Goal: Information Seeking & Learning: Learn about a topic

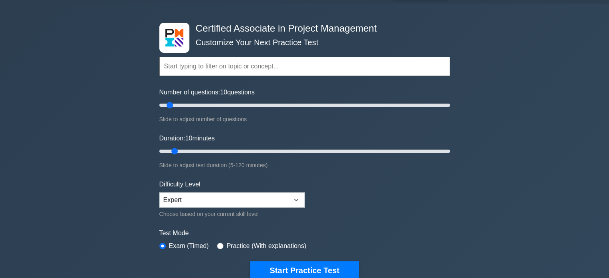
scroll to position [17, 0]
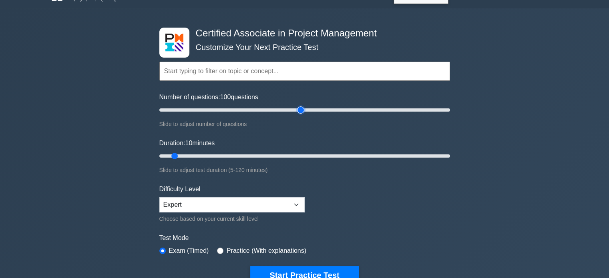
click at [303, 112] on input "Number of questions: 100 questions" at bounding box center [304, 110] width 291 height 10
click at [333, 107] on input "Number of questions: 120 questions" at bounding box center [304, 110] width 291 height 10
click at [338, 109] on input "Number of questions: 125 questions" at bounding box center [304, 110] width 291 height 10
click at [344, 109] on input "Number of questions: 130 questions" at bounding box center [304, 110] width 291 height 10
click at [351, 109] on input "Number of questions: 135 questions" at bounding box center [304, 110] width 291 height 10
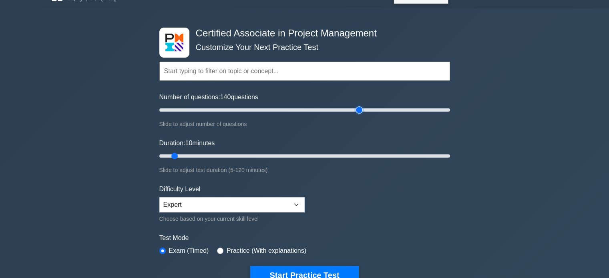
click at [360, 109] on input "Number of questions: 140 questions" at bounding box center [304, 110] width 291 height 10
click at [380, 109] on input "Number of questions: 155 questions" at bounding box center [304, 110] width 291 height 10
type input "150"
click at [371, 109] on input "Number of questions: 150 questions" at bounding box center [304, 110] width 291 height 10
click at [352, 157] on input "Duration: 80 minutes" at bounding box center [304, 156] width 291 height 10
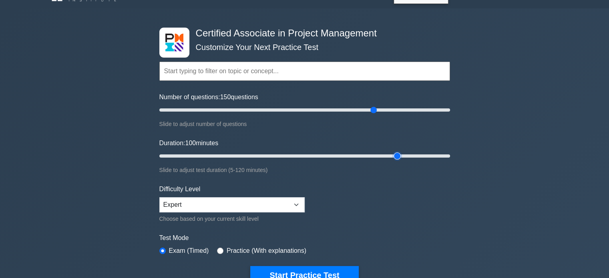
click at [395, 155] on input "Duration: 100 minutes" at bounding box center [304, 156] width 291 height 10
click at [382, 155] on input "Duration: 95 minutes" at bounding box center [304, 156] width 291 height 10
type input "90"
click at [376, 155] on input "Duration: 90 minutes" at bounding box center [304, 156] width 291 height 10
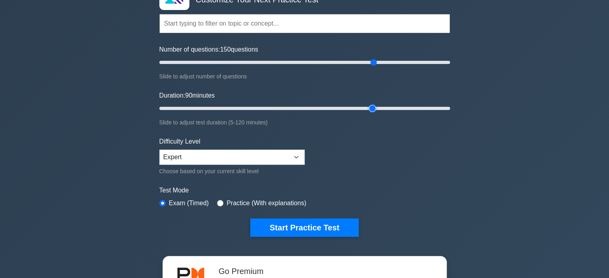
scroll to position [66, 0]
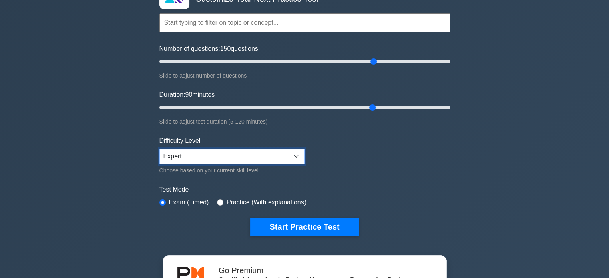
click at [290, 149] on select "Beginner Intermediate Expert" at bounding box center [231, 156] width 145 height 15
click at [159, 149] on select "Beginner Intermediate Expert" at bounding box center [231, 156] width 145 height 15
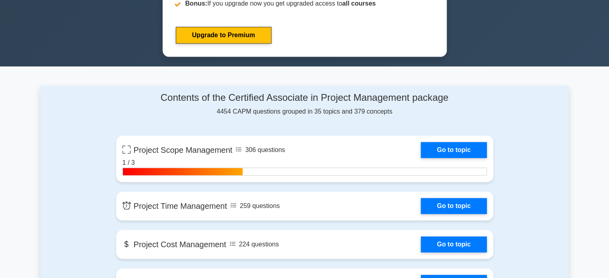
scroll to position [449, 0]
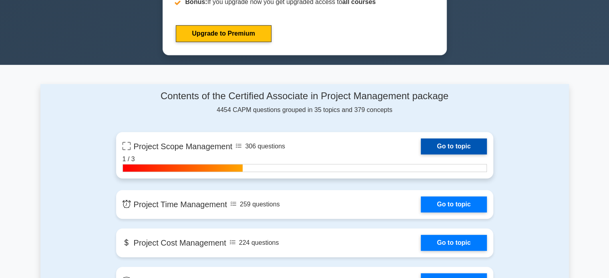
click at [440, 142] on link "Go to topic" at bounding box center [454, 147] width 66 height 16
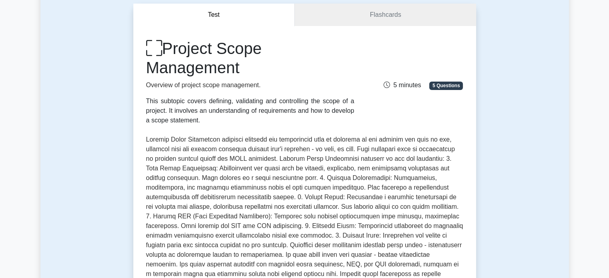
scroll to position [75, 0]
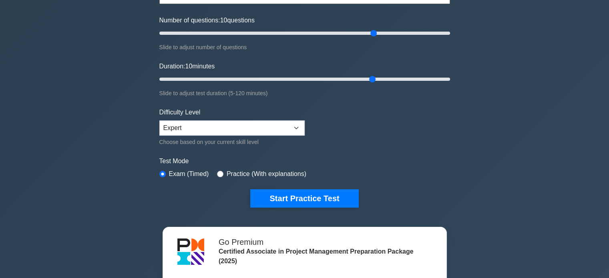
scroll to position [93, 0]
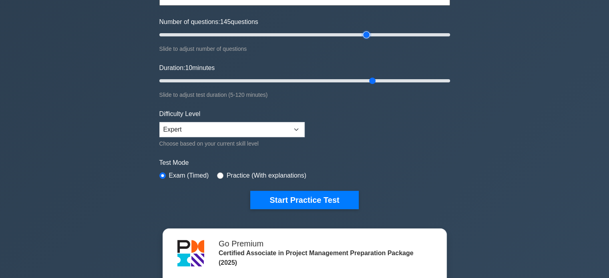
click at [368, 36] on input "Number of questions: 145 questions" at bounding box center [304, 35] width 291 height 10
type input "150"
click at [375, 35] on input "Number of questions: 150 questions" at bounding box center [304, 35] width 291 height 10
click at [366, 79] on input "Duration: 85 minutes" at bounding box center [304, 81] width 291 height 10
type input "90"
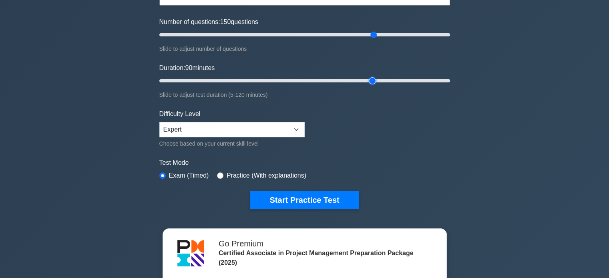
click at [372, 79] on input "Duration: 90 minutes" at bounding box center [304, 81] width 291 height 10
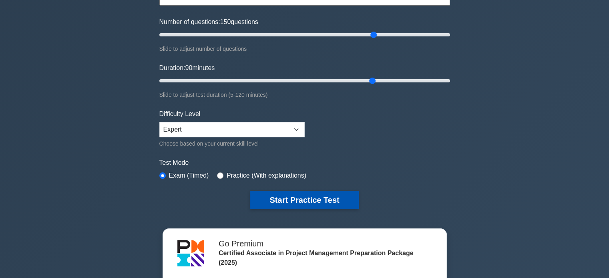
click at [293, 196] on button "Start Practice Test" at bounding box center [304, 200] width 108 height 18
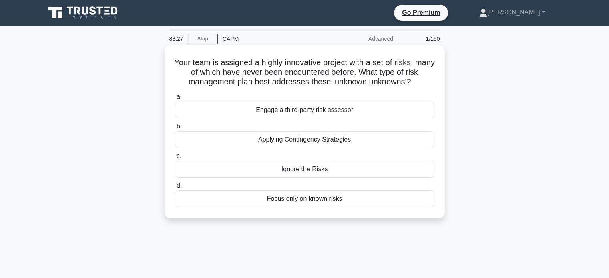
click at [329, 112] on div "Engage a third-party risk assessor" at bounding box center [304, 110] width 259 height 17
click at [175, 100] on input "a. Engage a third-party risk assessor" at bounding box center [175, 97] width 0 height 5
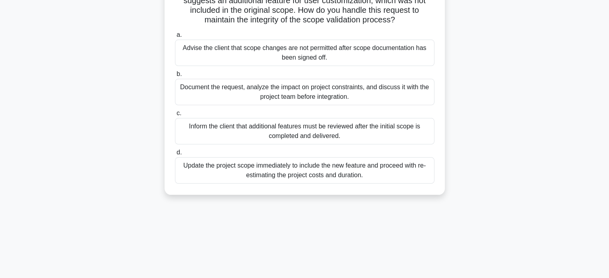
scroll to position [83, 0]
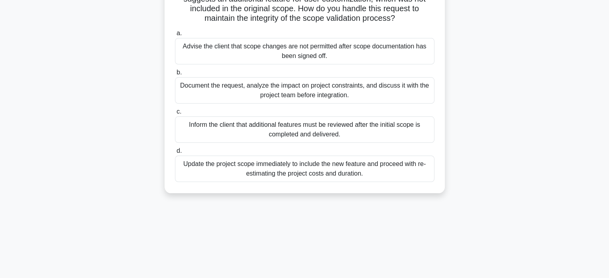
click at [255, 91] on div "Document the request, analyze the impact on project constraints, and discuss it…" at bounding box center [304, 90] width 259 height 26
click at [175, 75] on input "b. Document the request, analyze the impact on project constraints, and discuss…" at bounding box center [175, 72] width 0 height 5
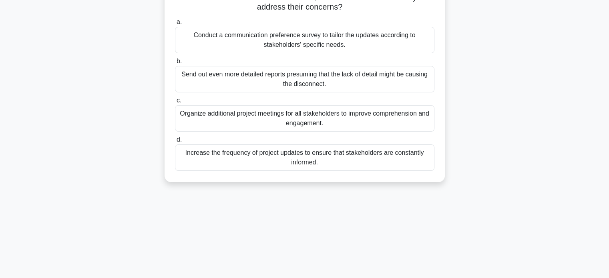
scroll to position [95, 0]
click at [264, 118] on div "Organize additional project meetings for all stakeholders to improve comprehens…" at bounding box center [304, 118] width 259 height 26
click at [175, 103] on input "c. Organize additional project meetings for all stakeholders to improve compreh…" at bounding box center [175, 100] width 0 height 5
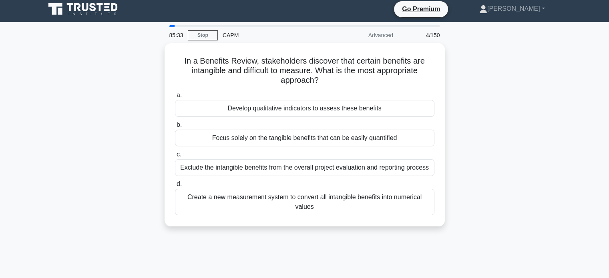
scroll to position [0, 0]
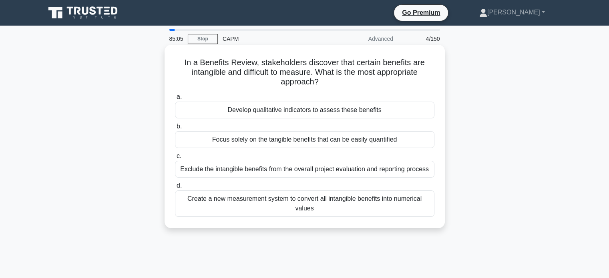
click at [292, 113] on div "Develop qualitative indicators to assess these benefits" at bounding box center [304, 110] width 259 height 17
click at [175, 100] on input "a. Develop qualitative indicators to assess these benefits" at bounding box center [175, 97] width 0 height 5
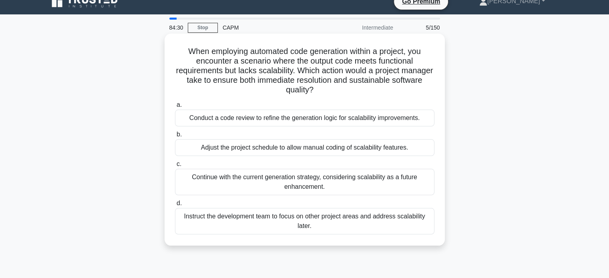
scroll to position [11, 0]
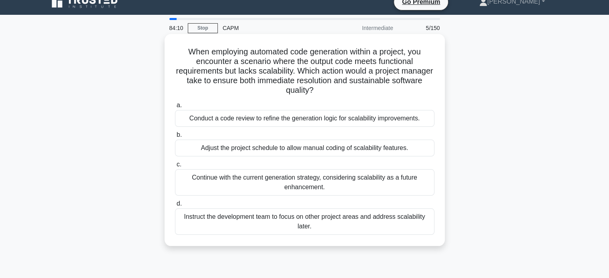
click at [312, 118] on div "Conduct a code review to refine the generation logic for scalability improvemen…" at bounding box center [304, 118] width 259 height 17
click at [175, 108] on input "a. Conduct a code review to refine the generation logic for scalability improve…" at bounding box center [175, 105] width 0 height 5
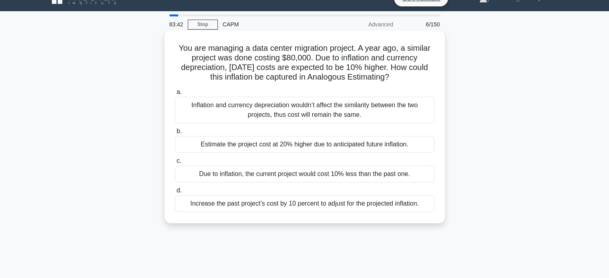
scroll to position [19, 0]
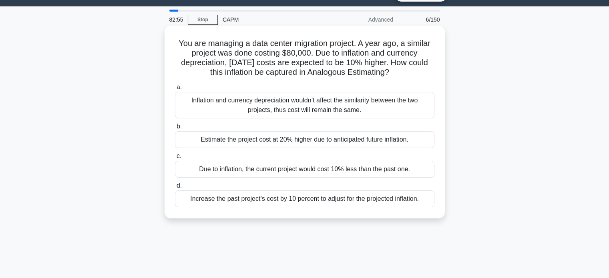
click at [344, 201] on div "Increase the past project’s cost by 10 percent to adjust for the projected infl…" at bounding box center [304, 199] width 259 height 17
click at [175, 189] on input "d. Increase the past project’s cost by 10 percent to adjust for the projected i…" at bounding box center [175, 185] width 0 height 5
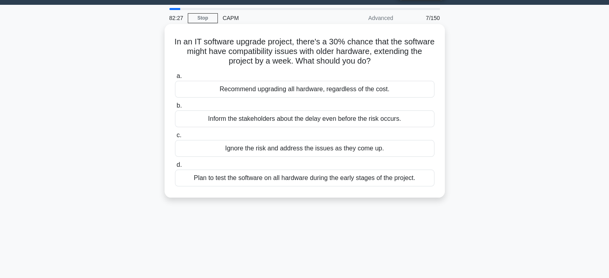
scroll to position [21, 0]
click at [317, 146] on div "Ignore the risk and address the issues as they come up." at bounding box center [304, 148] width 259 height 17
click at [175, 138] on input "c. Ignore the risk and address the issues as they come up." at bounding box center [175, 135] width 0 height 5
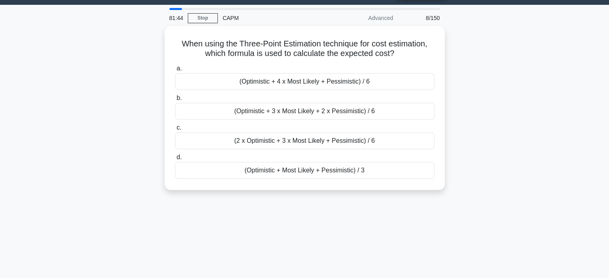
scroll to position [0, 0]
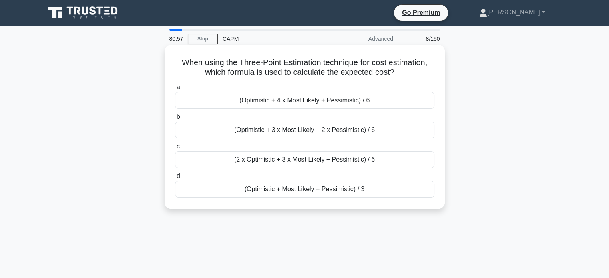
click at [303, 102] on div "(Optimistic + 4 x Most Likely + Pessimistic) / 6" at bounding box center [304, 100] width 259 height 17
click at [175, 90] on input "a. (Optimistic + 4 x Most Likely + Pessimistic) / 6" at bounding box center [175, 87] width 0 height 5
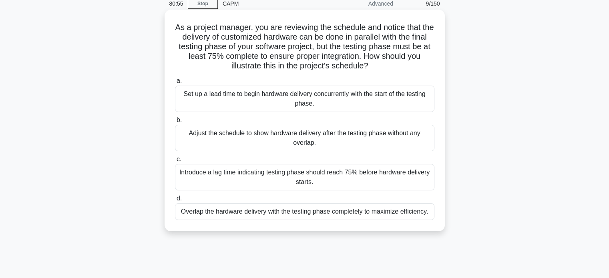
scroll to position [38, 0]
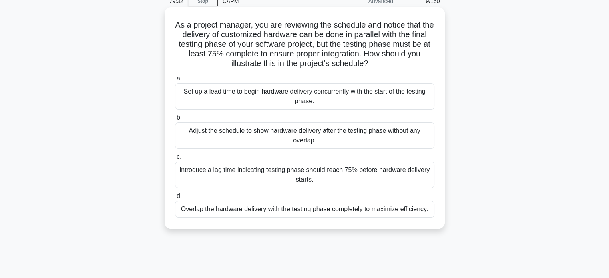
click at [308, 176] on div "Introduce a lag time indicating testing phase should reach 75% before hardware …" at bounding box center [304, 175] width 259 height 26
click at [175, 160] on input "c. Introduce a lag time indicating testing phase should reach 75% before hardwa…" at bounding box center [175, 157] width 0 height 5
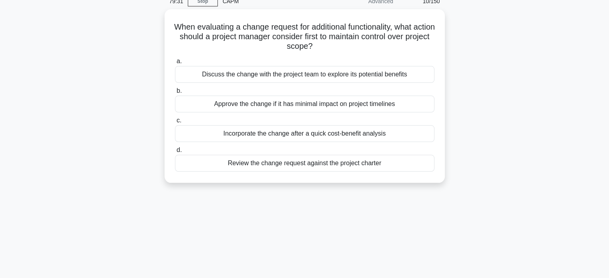
scroll to position [0, 0]
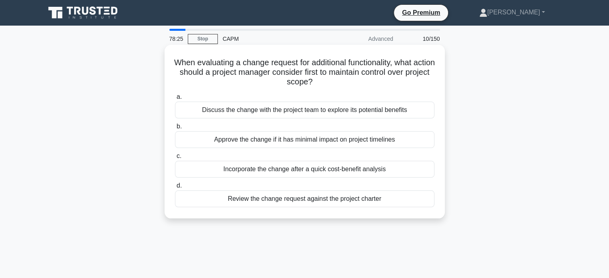
click at [243, 113] on div "Discuss the change with the project team to explore its potential benefits" at bounding box center [304, 110] width 259 height 17
click at [175, 100] on input "a. Discuss the change with the project team to explore its potential benefits" at bounding box center [175, 97] width 0 height 5
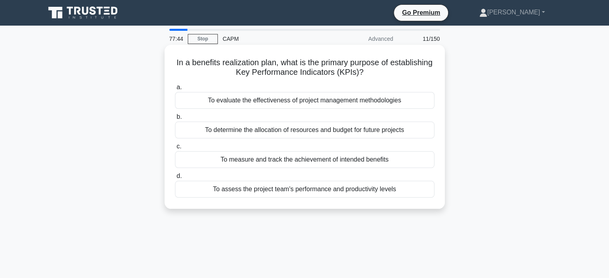
click at [294, 161] on div "To measure and track the achievement of intended benefits" at bounding box center [304, 159] width 259 height 17
click at [175, 149] on input "c. To measure and track the achievement of intended benefits" at bounding box center [175, 146] width 0 height 5
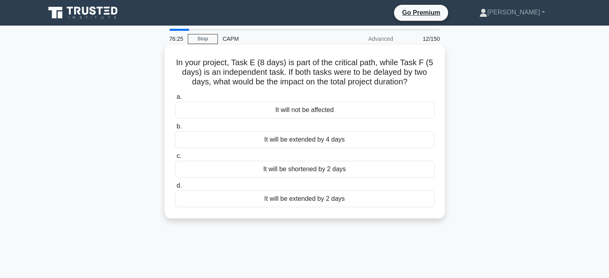
click at [315, 197] on div "It will be extended by 2 days" at bounding box center [304, 199] width 259 height 17
click at [175, 189] on input "d. It will be extended by 2 days" at bounding box center [175, 185] width 0 height 5
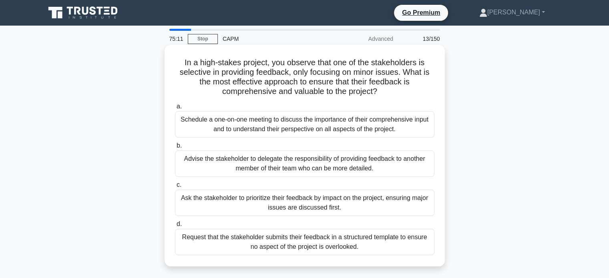
click at [263, 123] on div "Schedule a one-on-one meeting to discuss the importance of their comprehensive …" at bounding box center [304, 124] width 259 height 26
click at [175, 109] on input "a. Schedule a one-on-one meeting to discuss the importance of their comprehensi…" at bounding box center [175, 106] width 0 height 5
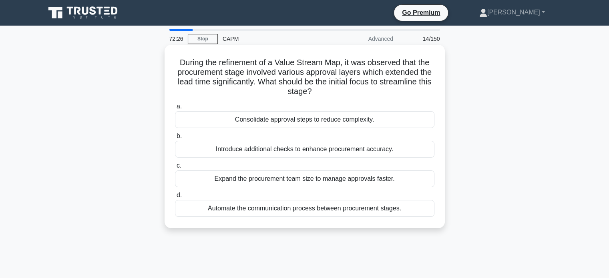
click at [329, 121] on div "Consolidate approval steps to reduce complexity." at bounding box center [304, 119] width 259 height 17
click at [175, 109] on input "a. Consolidate approval steps to reduce complexity." at bounding box center [175, 106] width 0 height 5
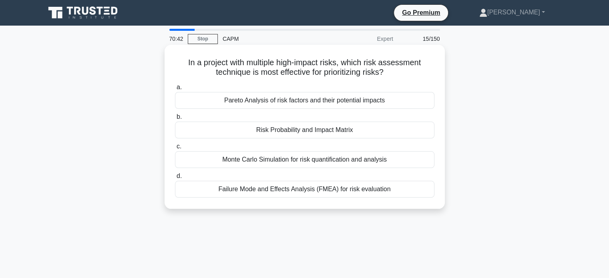
click at [298, 133] on div "Risk Probability and Impact Matrix" at bounding box center [304, 130] width 259 height 17
click at [175, 120] on input "b. Risk Probability and Impact Matrix" at bounding box center [175, 117] width 0 height 5
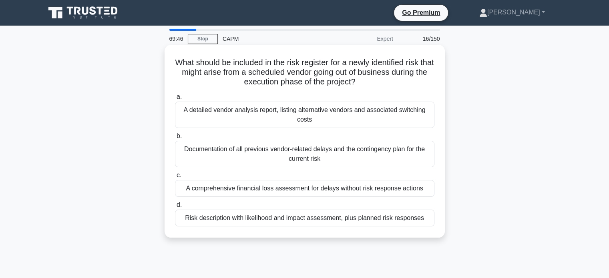
click at [261, 219] on div "Risk description with likelihood and impact assessment, plus planned risk respo…" at bounding box center [304, 218] width 259 height 17
click at [175, 208] on input "d. Risk description with likelihood and impact assessment, plus planned risk re…" at bounding box center [175, 205] width 0 height 5
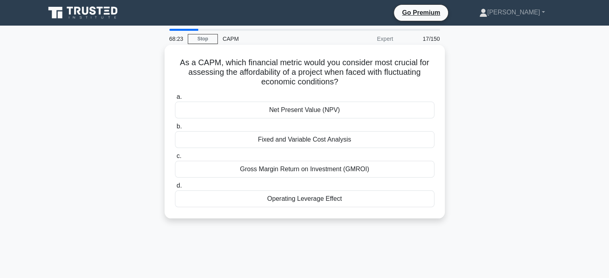
click at [366, 141] on div "Fixed and Variable Cost Analysis" at bounding box center [304, 139] width 259 height 17
click at [175, 129] on input "b. Fixed and Variable Cost Analysis" at bounding box center [175, 126] width 0 height 5
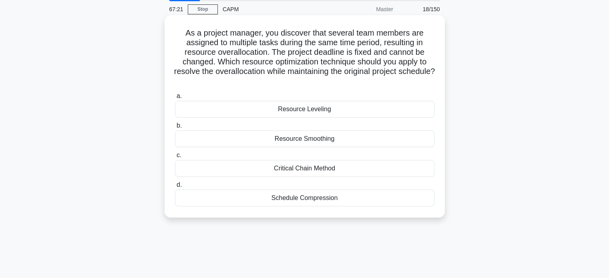
scroll to position [29, 0]
click at [322, 111] on div "Resource Leveling" at bounding box center [304, 110] width 259 height 17
click at [175, 100] on input "a. Resource Leveling" at bounding box center [175, 97] width 0 height 5
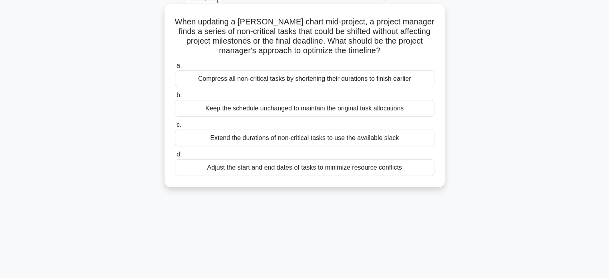
scroll to position [42, 0]
click at [272, 169] on div "Adjust the start and end dates of tasks to minimize resource conflicts" at bounding box center [304, 167] width 259 height 17
click at [175, 157] on input "d. Adjust the start and end dates of tasks to minimize resource conflicts" at bounding box center [175, 153] width 0 height 5
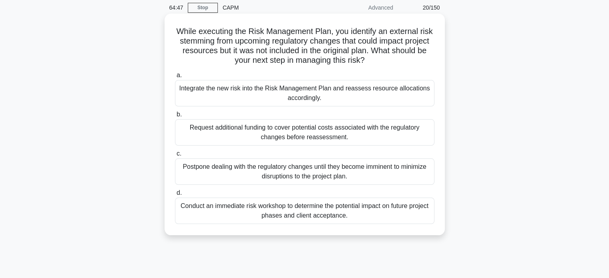
scroll to position [36, 0]
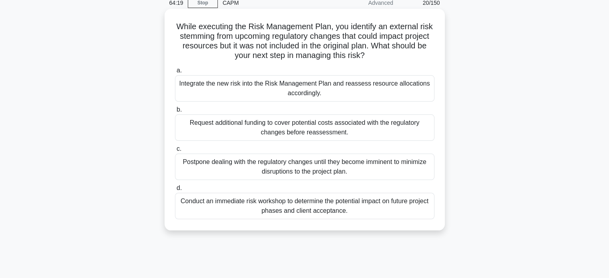
click at [335, 91] on div "Integrate the new risk into the Risk Management Plan and reassess resource allo…" at bounding box center [304, 88] width 259 height 26
click at [175, 73] on input "a. Integrate the new risk into the Risk Management Plan and reassess resource a…" at bounding box center [175, 70] width 0 height 5
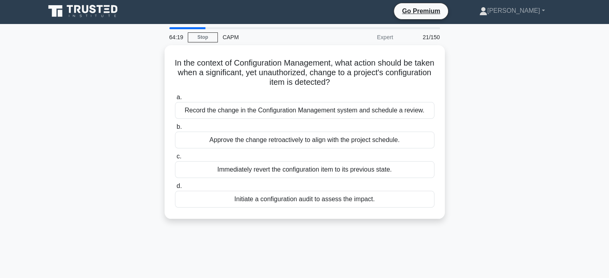
scroll to position [0, 0]
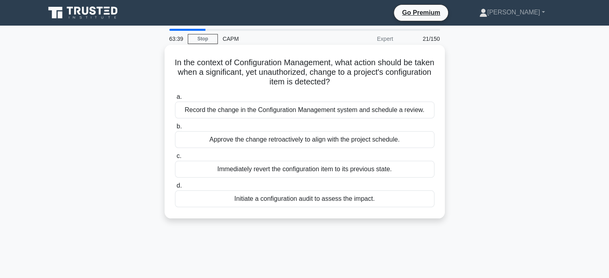
click at [275, 109] on div "Record the change in the Configuration Management system and schedule a review." at bounding box center [304, 110] width 259 height 17
click at [175, 100] on input "a. Record the change in the Configuration Management system and schedule a revi…" at bounding box center [175, 97] width 0 height 5
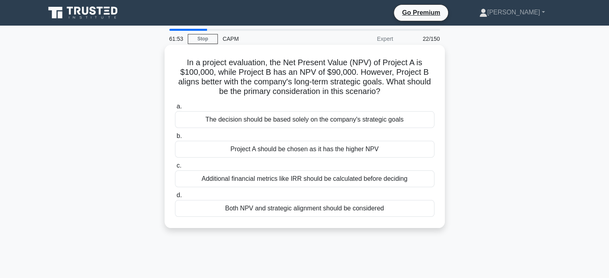
click at [292, 209] on div "Both NPV and strategic alignment should be considered" at bounding box center [304, 208] width 259 height 17
click at [175, 198] on input "d. Both NPV and strategic alignment should be considered" at bounding box center [175, 195] width 0 height 5
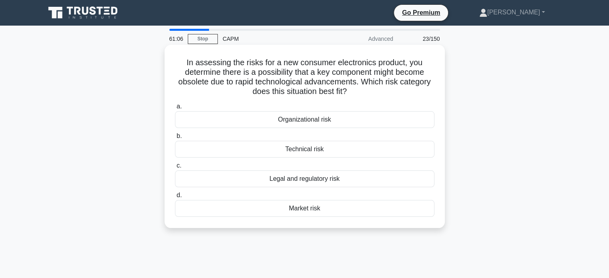
click at [301, 209] on div "Market risk" at bounding box center [304, 208] width 259 height 17
click at [175, 198] on input "d. Market risk" at bounding box center [175, 195] width 0 height 5
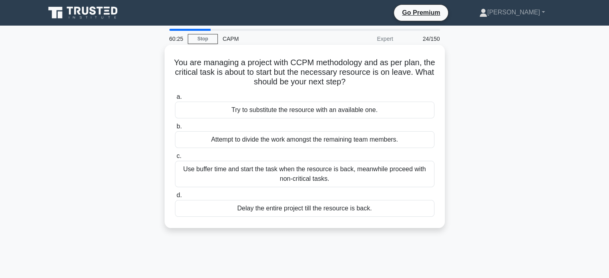
click at [272, 169] on div "Use buffer time and start the task when the resource is back, meanwhile proceed…" at bounding box center [304, 174] width 259 height 26
click at [175, 159] on input "c. Use buffer time and start the task when the resource is back, meanwhile proc…" at bounding box center [175, 156] width 0 height 5
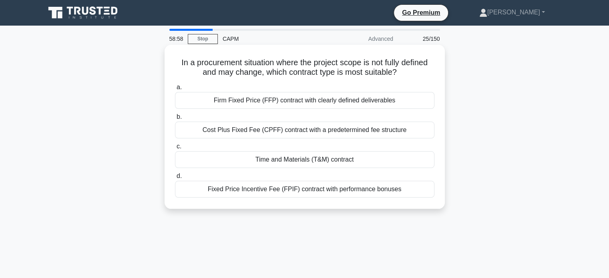
click at [276, 162] on div "Time and Materials (T&M) contract" at bounding box center [304, 159] width 259 height 17
click at [175, 149] on input "c. Time and Materials (T&M) contract" at bounding box center [175, 146] width 0 height 5
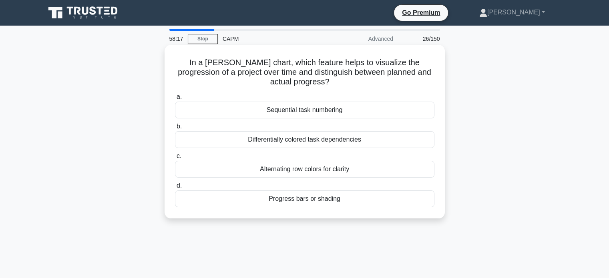
click at [330, 199] on div "Progress bars or shading" at bounding box center [304, 199] width 259 height 17
click at [175, 189] on input "d. Progress bars or shading" at bounding box center [175, 185] width 0 height 5
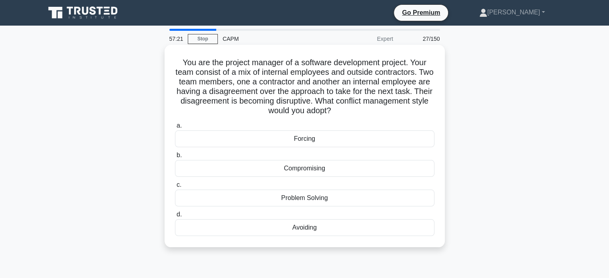
click at [302, 171] on div "Compromising" at bounding box center [304, 168] width 259 height 17
click at [175, 158] on input "b. Compromising" at bounding box center [175, 155] width 0 height 5
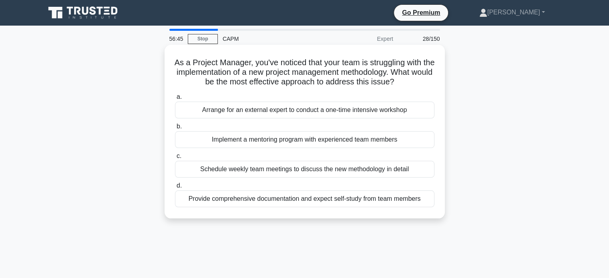
click at [308, 169] on div "Schedule weekly team meetings to discuss the new methodology in detail" at bounding box center [304, 169] width 259 height 17
click at [175, 159] on input "c. Schedule weekly team meetings to discuss the new methodology in detail" at bounding box center [175, 156] width 0 height 5
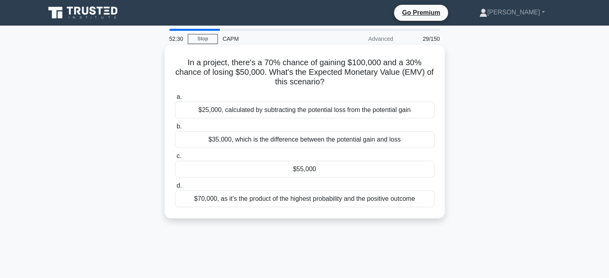
click at [249, 137] on div "$35,000, which is the difference between the potential gain and loss" at bounding box center [304, 139] width 259 height 17
click at [175, 129] on input "b. $35,000, which is the difference between the potential gain and loss" at bounding box center [175, 126] width 0 height 5
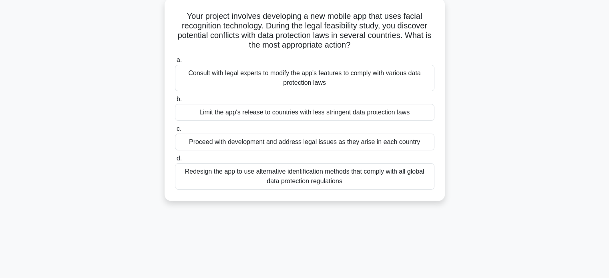
scroll to position [47, 0]
click at [284, 80] on div "Consult with legal experts to modify the app's features to comply with various …" at bounding box center [304, 77] width 259 height 26
click at [175, 62] on input "a. Consult with legal experts to modify the app's features to comply with vario…" at bounding box center [175, 59] width 0 height 5
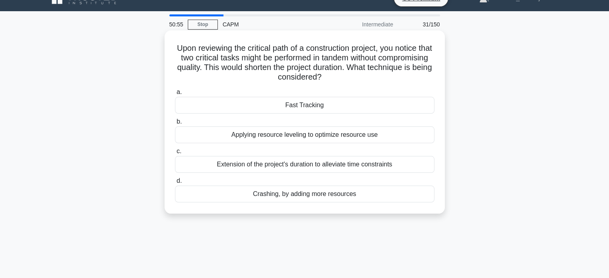
scroll to position [15, 0]
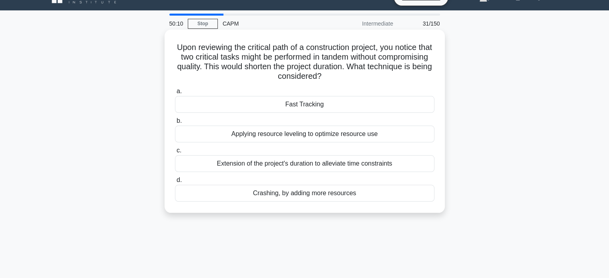
click at [331, 197] on div "Crashing, by adding more resources" at bounding box center [304, 193] width 259 height 17
click at [175, 183] on input "d. Crashing, by adding more resources" at bounding box center [175, 180] width 0 height 5
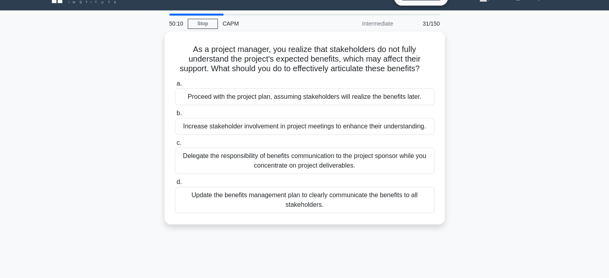
scroll to position [0, 0]
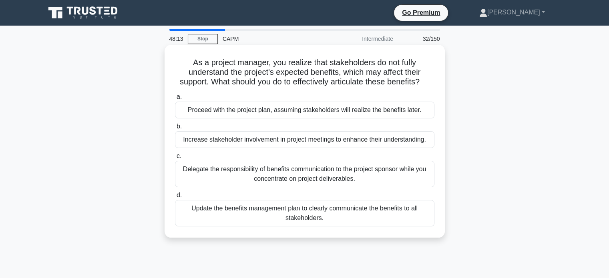
click at [306, 137] on div "Increase stakeholder involvement in project meetings to enhance their understan…" at bounding box center [304, 139] width 259 height 17
click at [175, 129] on input "b. Increase stakeholder involvement in project meetings to enhance their unders…" at bounding box center [175, 126] width 0 height 5
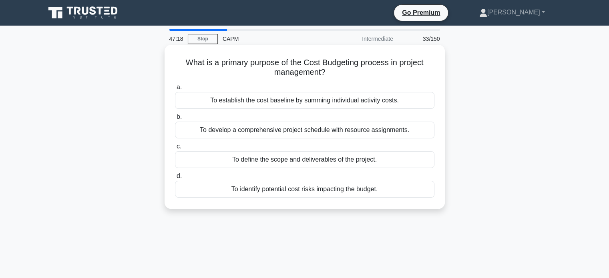
click at [324, 104] on div "To establish the cost baseline by summing individual activity costs." at bounding box center [304, 100] width 259 height 17
click at [175, 90] on input "a. To establish the cost baseline by summing individual activity costs." at bounding box center [175, 87] width 0 height 5
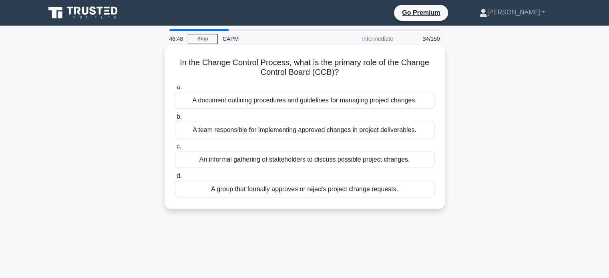
click at [297, 190] on div "A group that formally approves or rejects project change requests." at bounding box center [304, 189] width 259 height 17
click at [175, 179] on input "d. A group that formally approves or rejects project change requests." at bounding box center [175, 176] width 0 height 5
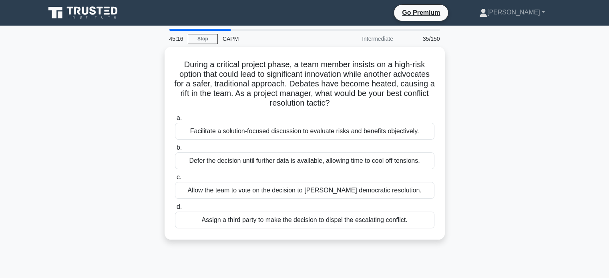
click at [297, 190] on div "Allow the team to vote on the decision to [PERSON_NAME] democratic resolution." at bounding box center [304, 190] width 259 height 17
click at [175, 180] on input "c. Allow the team to vote on the decision to [PERSON_NAME] democratic resolutio…" at bounding box center [175, 177] width 0 height 5
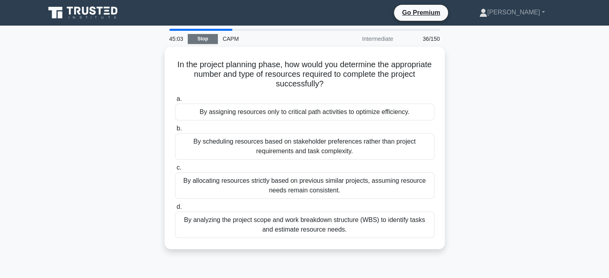
click at [205, 43] on link "Stop" at bounding box center [203, 39] width 30 height 10
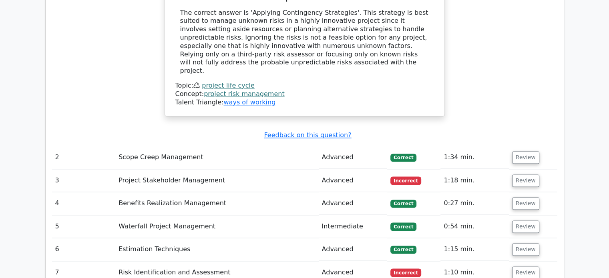
scroll to position [1200, 0]
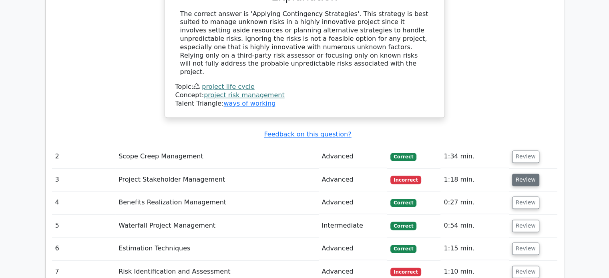
click at [516, 174] on button "Review" at bounding box center [525, 180] width 27 height 12
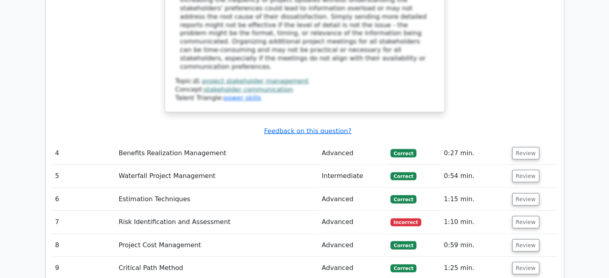
scroll to position [1720, 0]
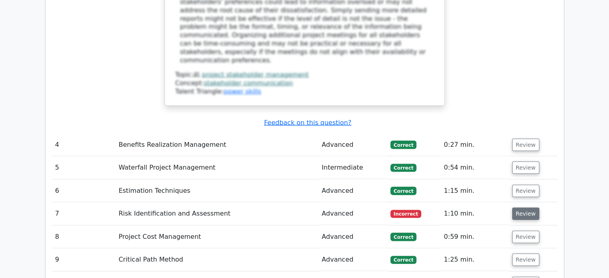
click at [523, 208] on button "Review" at bounding box center [525, 214] width 27 height 12
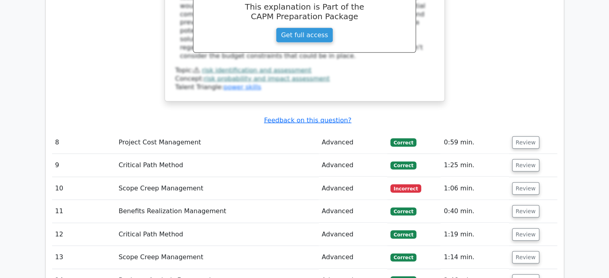
scroll to position [2160, 0]
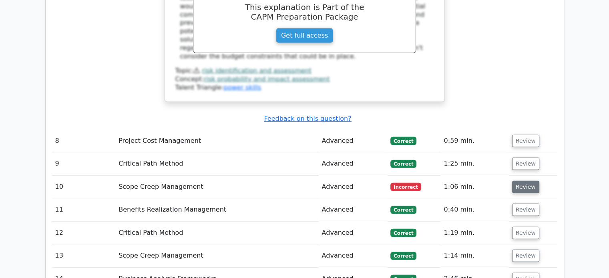
click at [517, 181] on button "Review" at bounding box center [525, 187] width 27 height 12
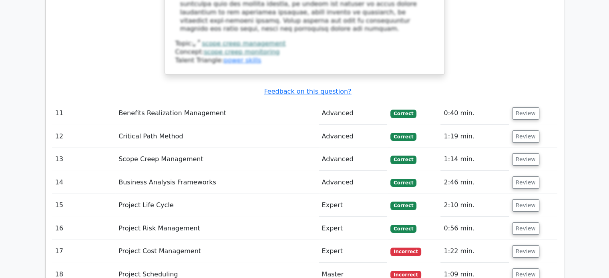
scroll to position [2670, 0]
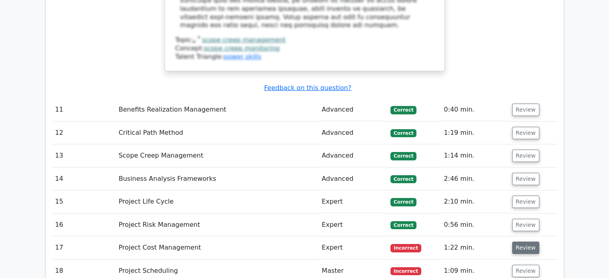
click at [525, 242] on button "Review" at bounding box center [525, 248] width 27 height 12
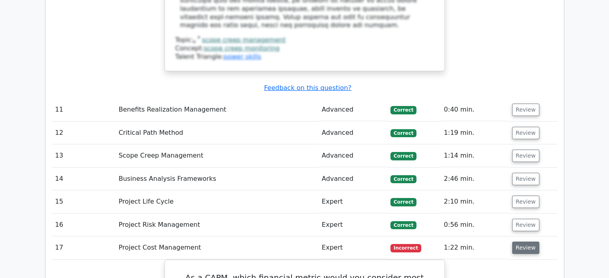
click at [525, 242] on button "Review" at bounding box center [525, 248] width 27 height 12
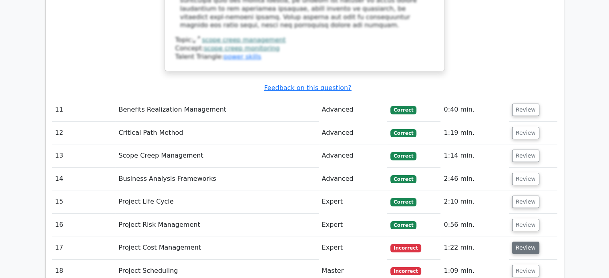
click at [525, 242] on button "Review" at bounding box center [525, 248] width 27 height 12
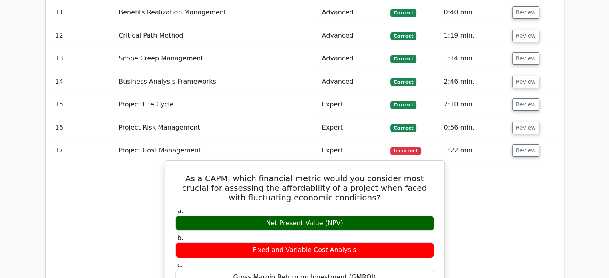
scroll to position [2768, 0]
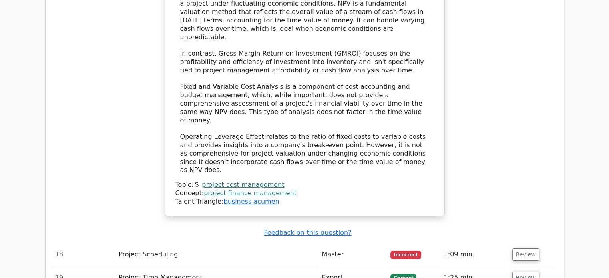
scroll to position [3131, 0]
click at [527, 248] on button "Review" at bounding box center [525, 254] width 27 height 12
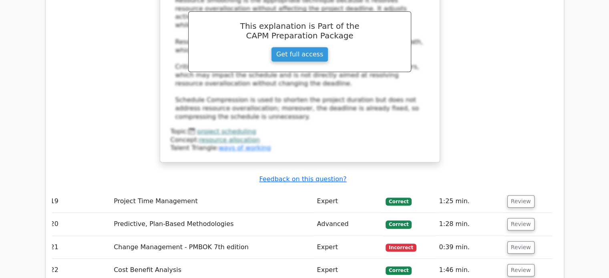
scroll to position [3612, 0]
click at [523, 242] on button "Review" at bounding box center [520, 248] width 27 height 12
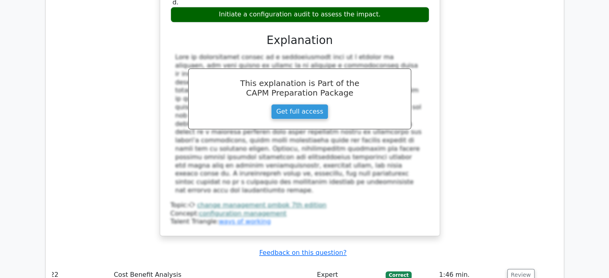
scroll to position [4010, 0]
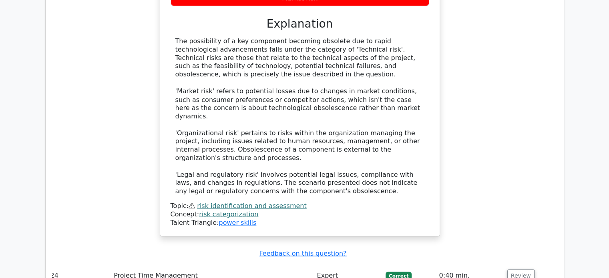
scroll to position [4521, 0]
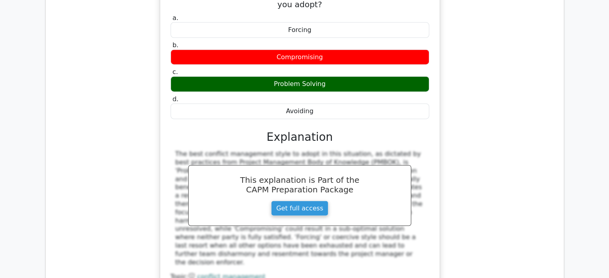
scroll to position [4903, 0]
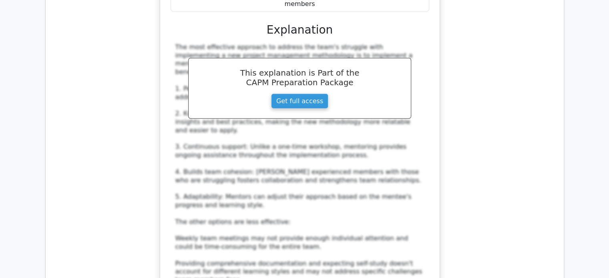
scroll to position [5420, 0]
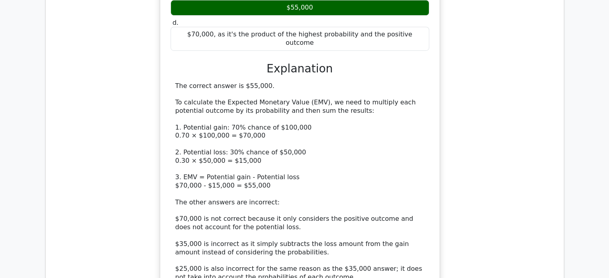
scroll to position [5939, 0]
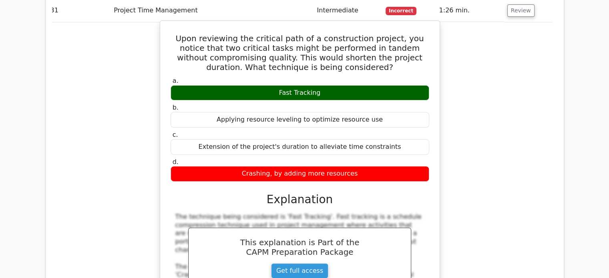
scroll to position [6405, 0]
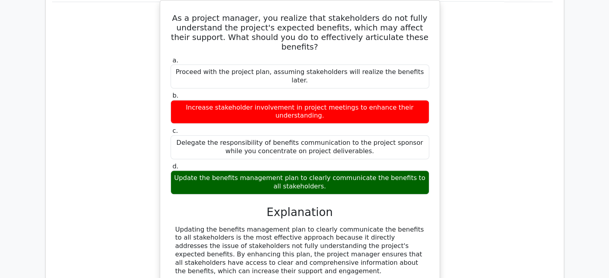
scroll to position [6747, 0]
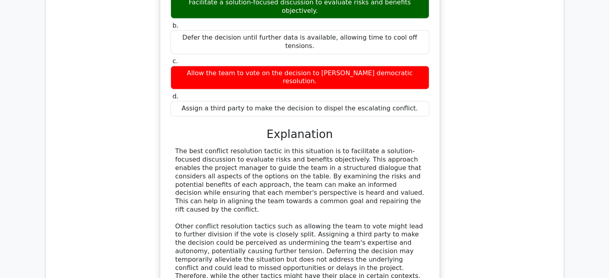
scroll to position [7438, 0]
